Goal: Task Accomplishment & Management: Use online tool/utility

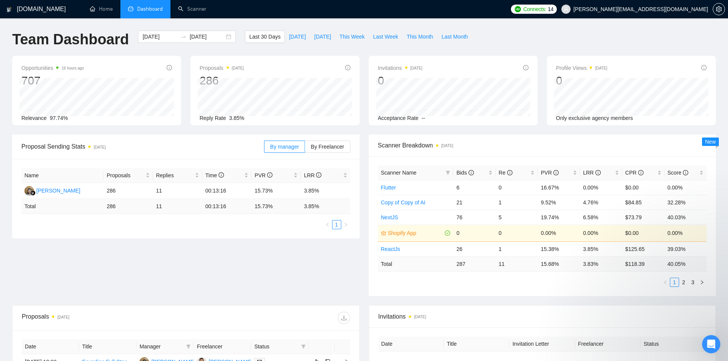
scroll to position [144, 0]
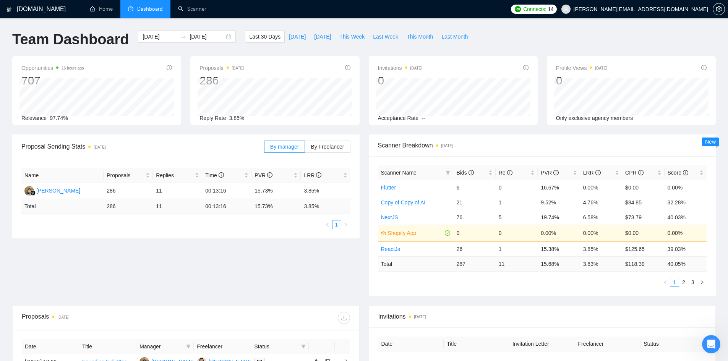
click at [142, 8] on span "Dashboard" at bounding box center [150, 9] width 26 height 6
click at [188, 6] on link "Scanner" at bounding box center [192, 9] width 28 height 6
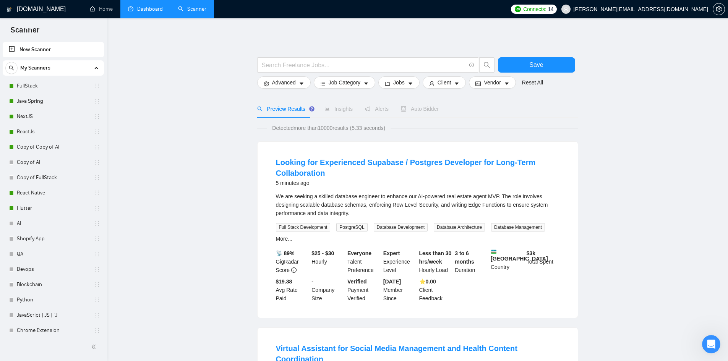
click at [146, 8] on link "Dashboard" at bounding box center [145, 9] width 35 height 6
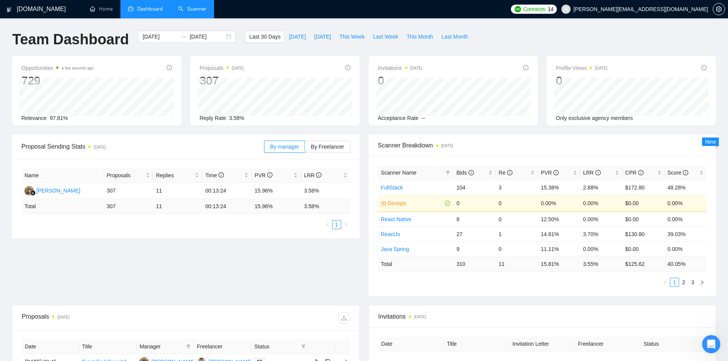
scroll to position [191, 0]
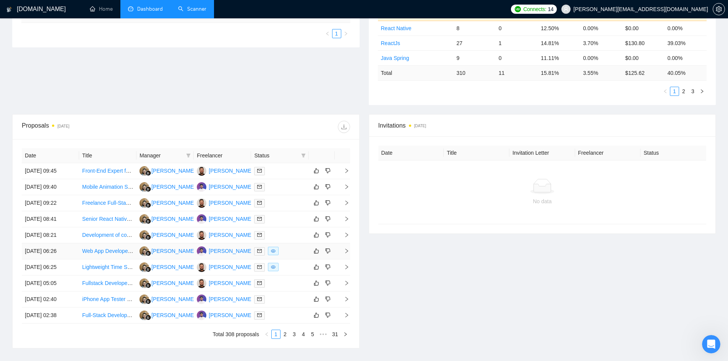
click at [348, 250] on icon "right" at bounding box center [346, 250] width 5 height 5
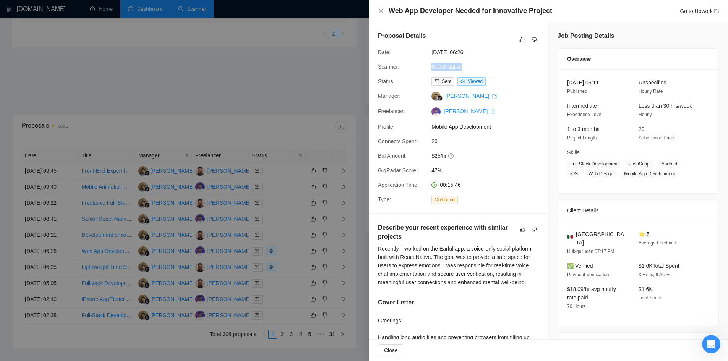
drag, startPoint x: 424, startPoint y: 63, endPoint x: 468, endPoint y: 64, distance: 43.9
click at [468, 64] on div "Scanner: React Native" at bounding box center [455, 67] width 161 height 8
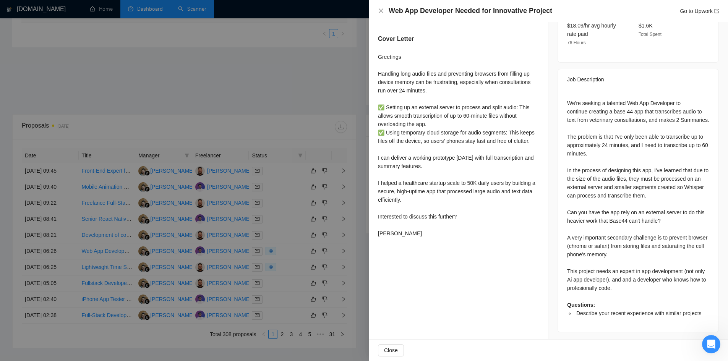
click at [324, 94] on div at bounding box center [364, 180] width 728 height 361
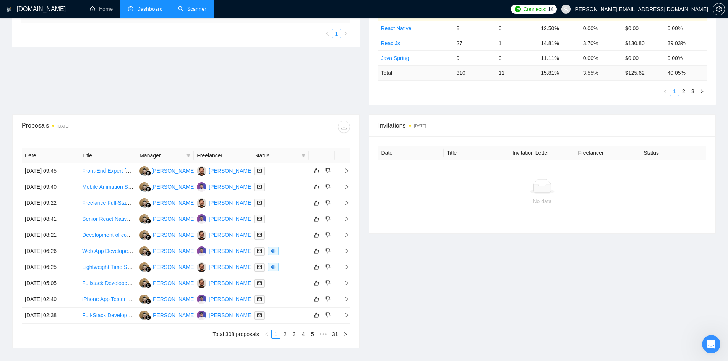
scroll to position [0, 0]
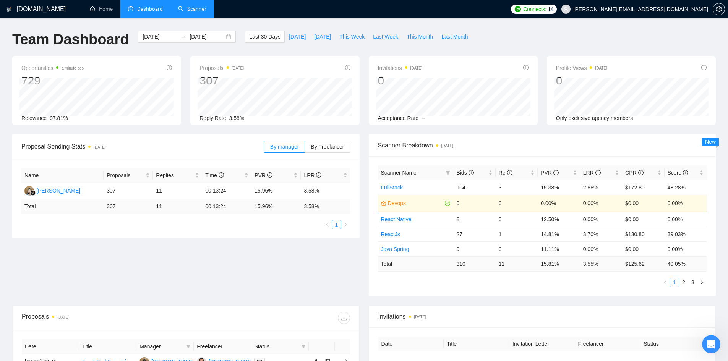
click at [188, 6] on link "Scanner" at bounding box center [192, 9] width 28 height 6
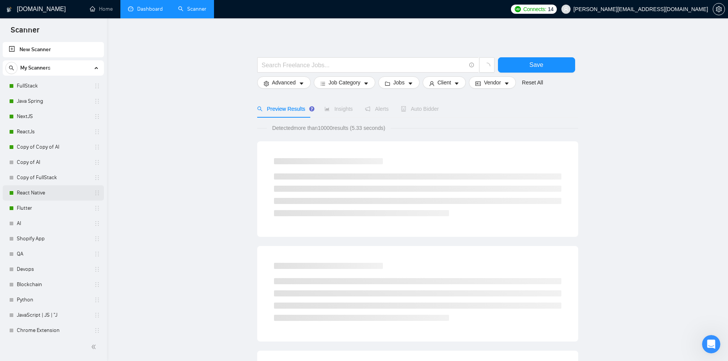
click at [32, 196] on link "React Native" at bounding box center [53, 192] width 73 height 15
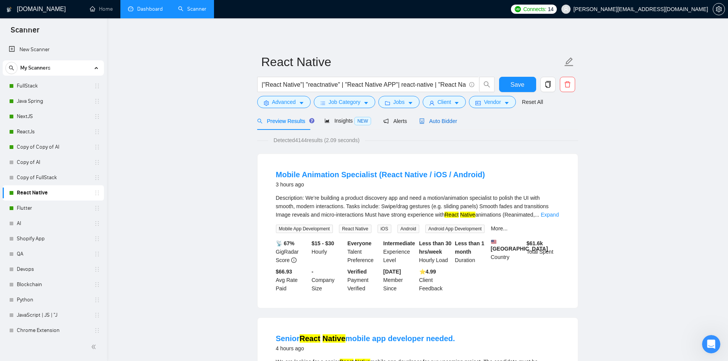
click at [427, 123] on span "Auto Bidder" at bounding box center [438, 121] width 38 height 6
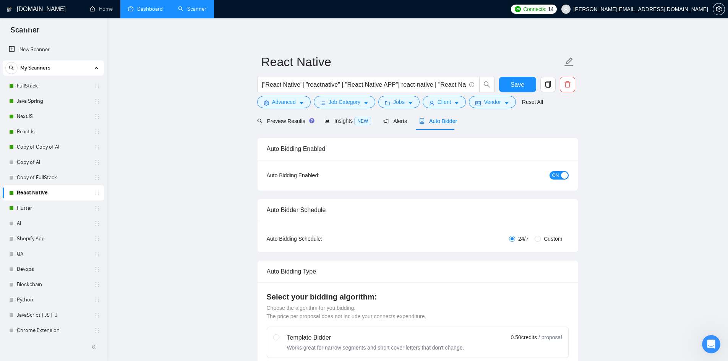
checkbox input "true"
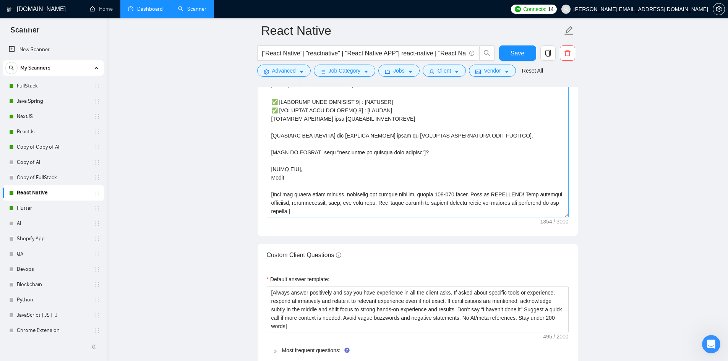
scroll to position [764, 0]
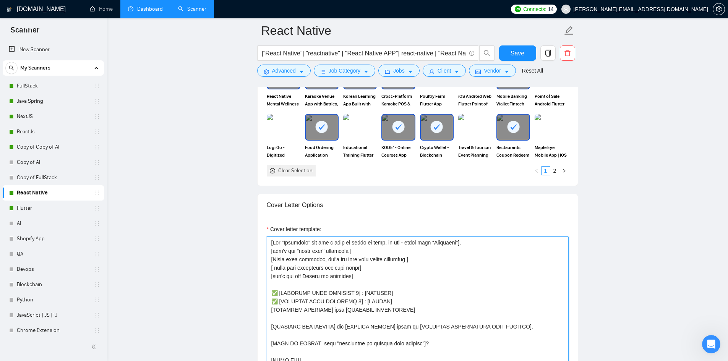
click at [375, 275] on textarea "Cover letter template:" at bounding box center [418, 322] width 302 height 172
click at [274, 269] on textarea "Cover letter template:" at bounding box center [418, 322] width 302 height 172
click at [356, 270] on textarea "Cover letter template:" at bounding box center [418, 322] width 302 height 172
click at [455, 298] on textarea "Cover letter template:" at bounding box center [418, 322] width 302 height 172
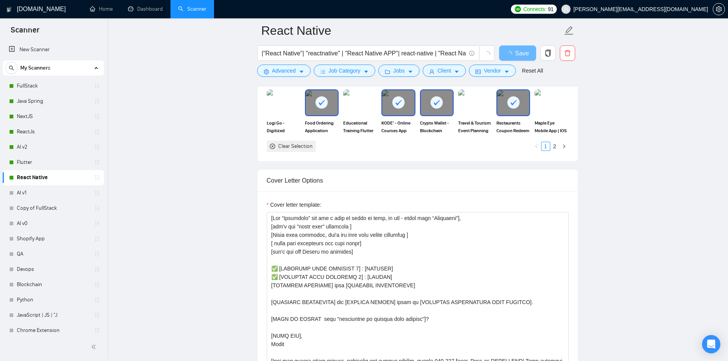
scroll to position [764, 0]
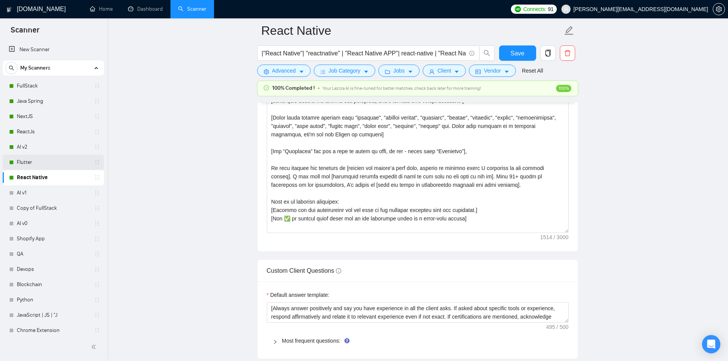
scroll to position [764, 0]
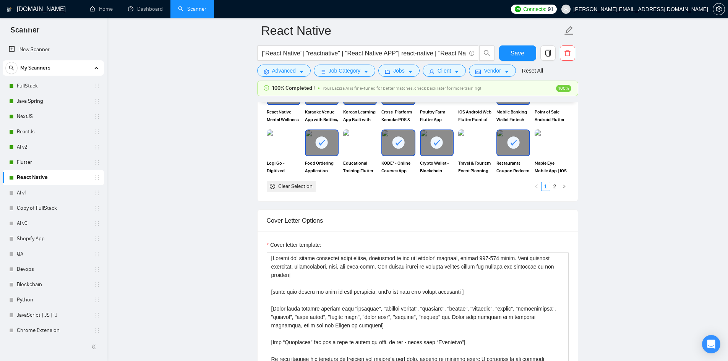
click at [44, 69] on span "My Scanners" at bounding box center [35, 67] width 30 height 15
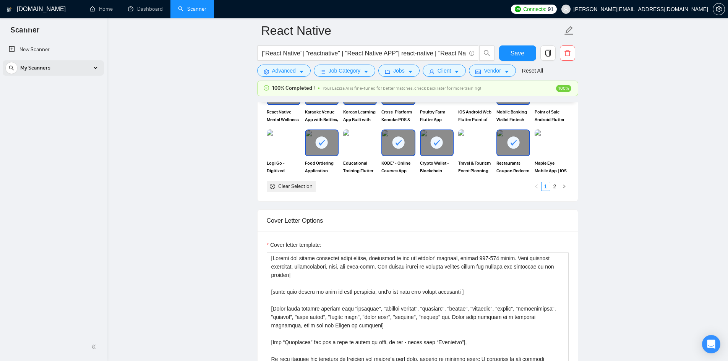
click at [44, 69] on span "My Scanners" at bounding box center [35, 67] width 30 height 15
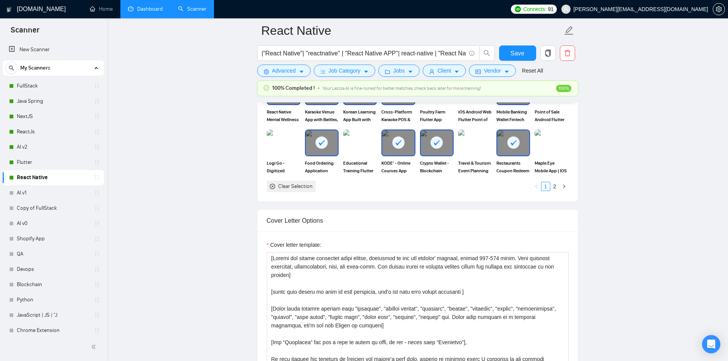
click at [143, 7] on link "Dashboard" at bounding box center [145, 9] width 35 height 6
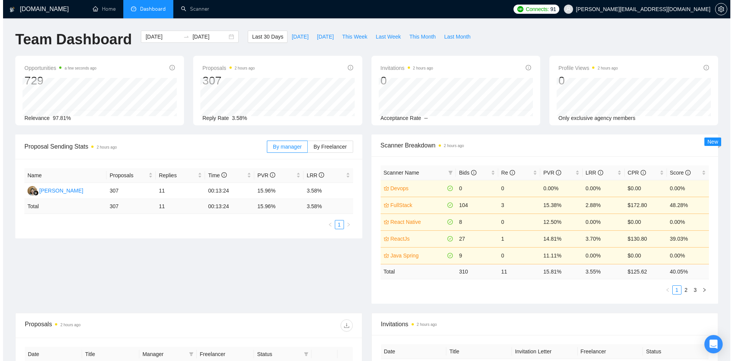
scroll to position [191, 0]
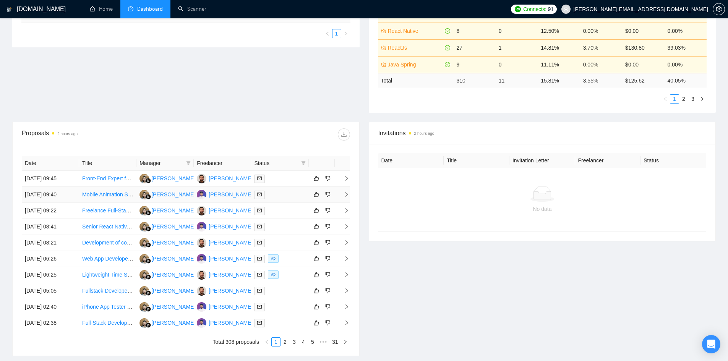
click at [348, 195] on icon "right" at bounding box center [346, 194] width 5 height 5
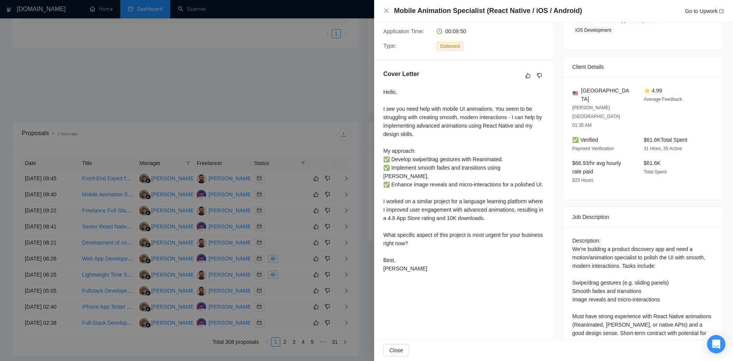
scroll to position [0, 0]
